Goal: Find specific page/section: Find specific page/section

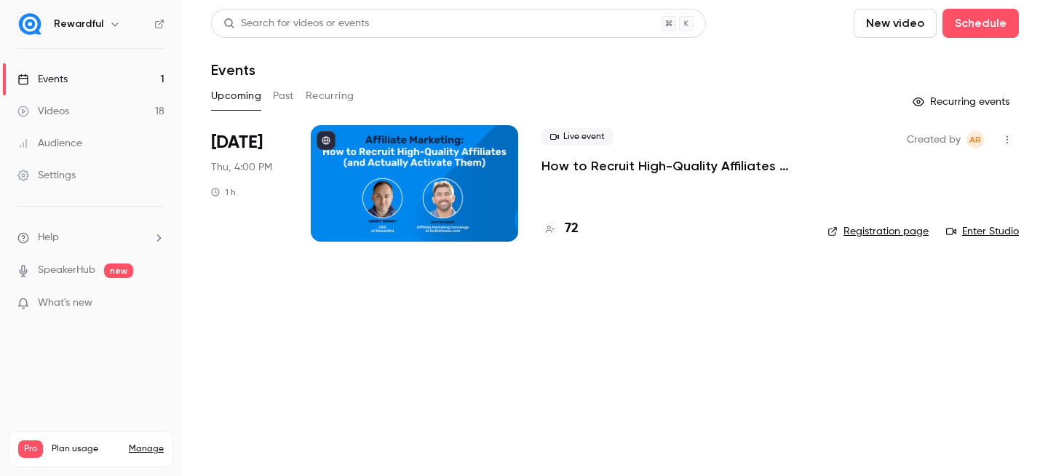
click at [35, 79] on div "Events" at bounding box center [42, 79] width 50 height 15
click at [574, 225] on h4 "74" at bounding box center [571, 229] width 12 height 20
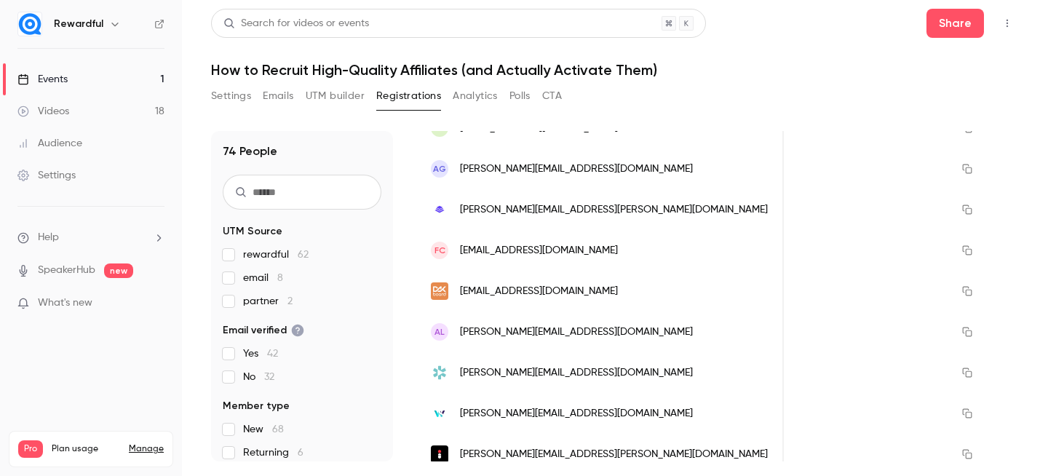
scroll to position [304, 0]
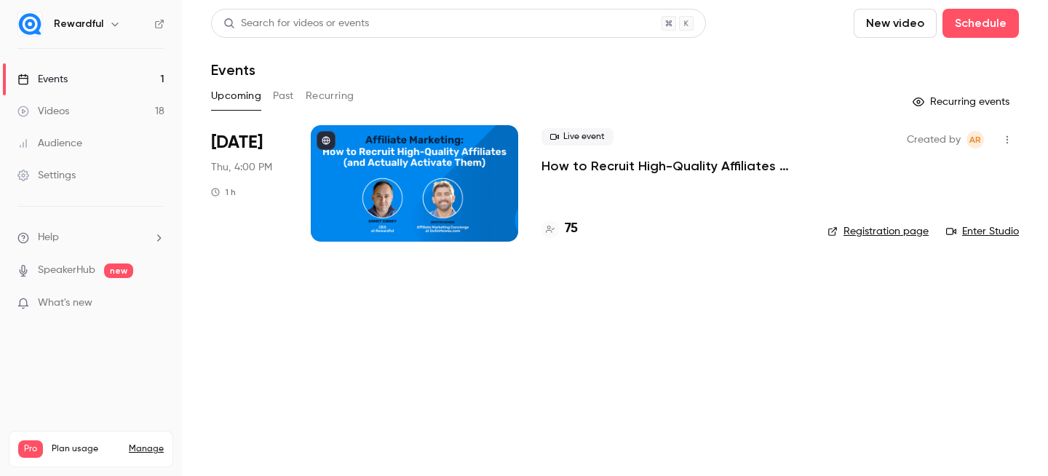
click at [577, 223] on h4 "75" at bounding box center [571, 229] width 13 height 20
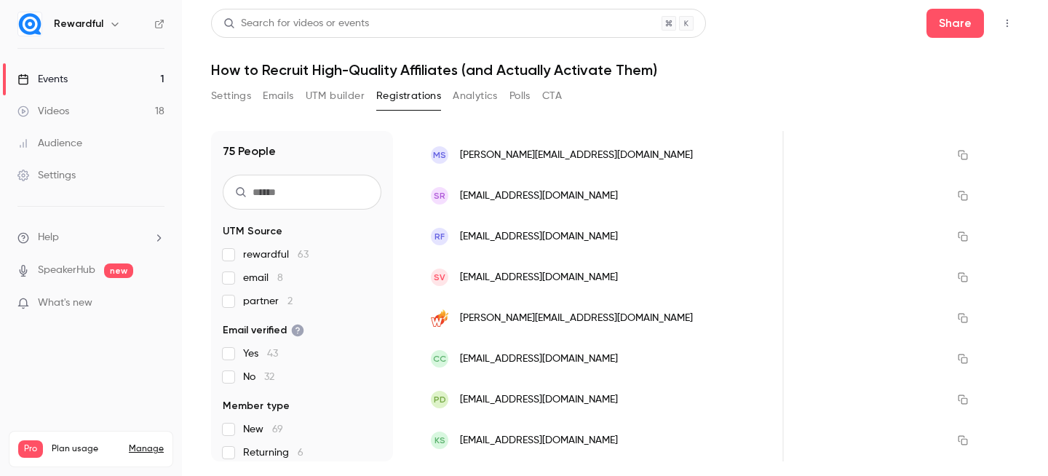
scroll to position [1098, 0]
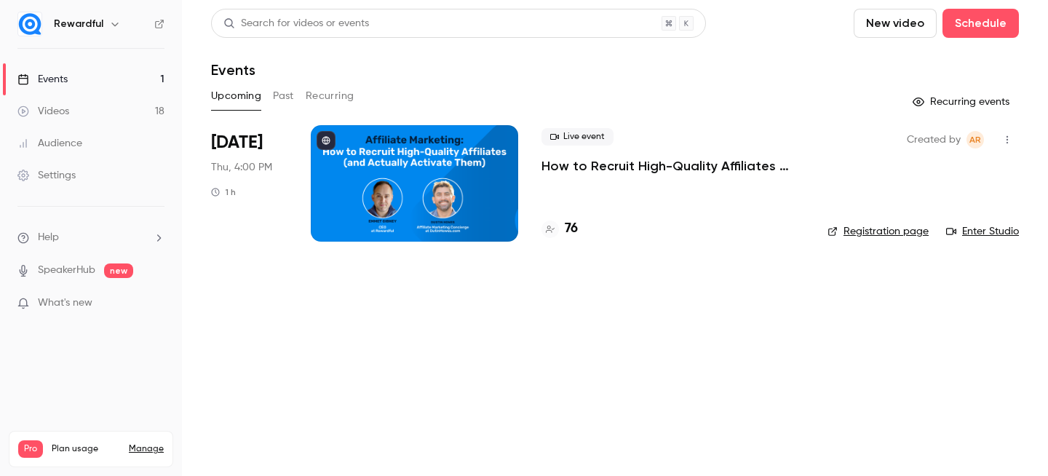
click at [571, 229] on h4 "76" at bounding box center [571, 229] width 13 height 20
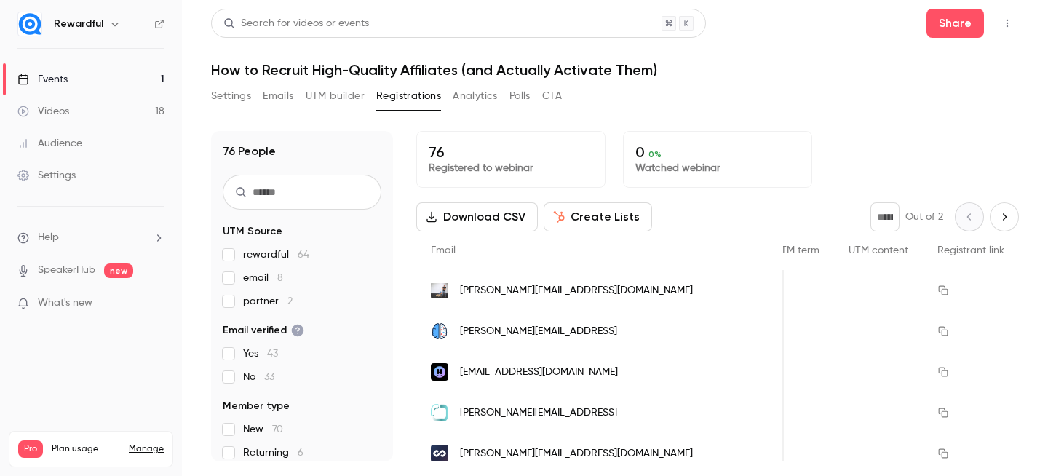
scroll to position [0, 1529]
click at [77, 82] on link "Events 1" at bounding box center [91, 79] width 182 height 32
